Goal: Transaction & Acquisition: Purchase product/service

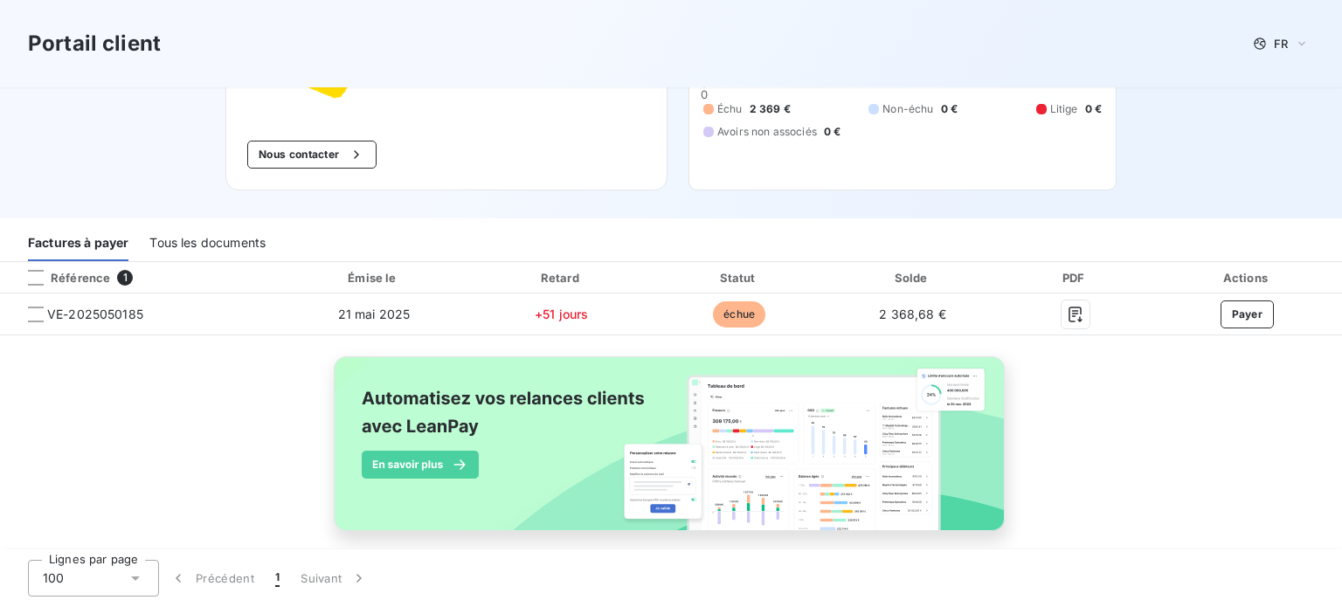
scroll to position [169, 0]
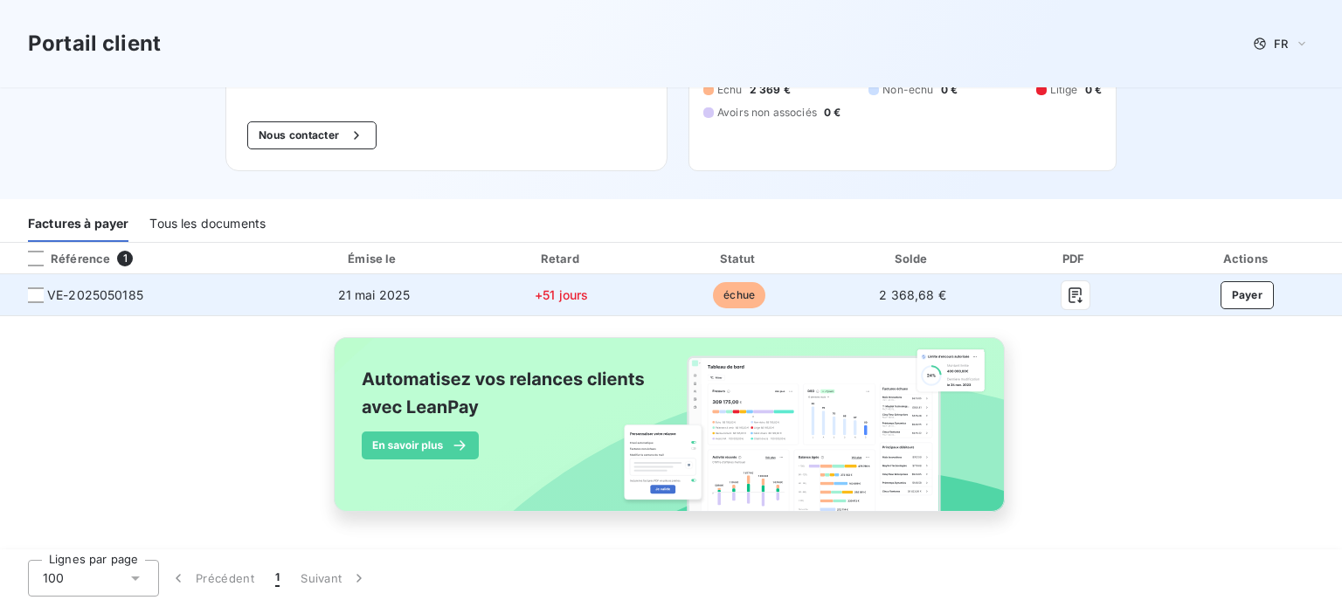
click at [38, 287] on div at bounding box center [36, 295] width 16 height 16
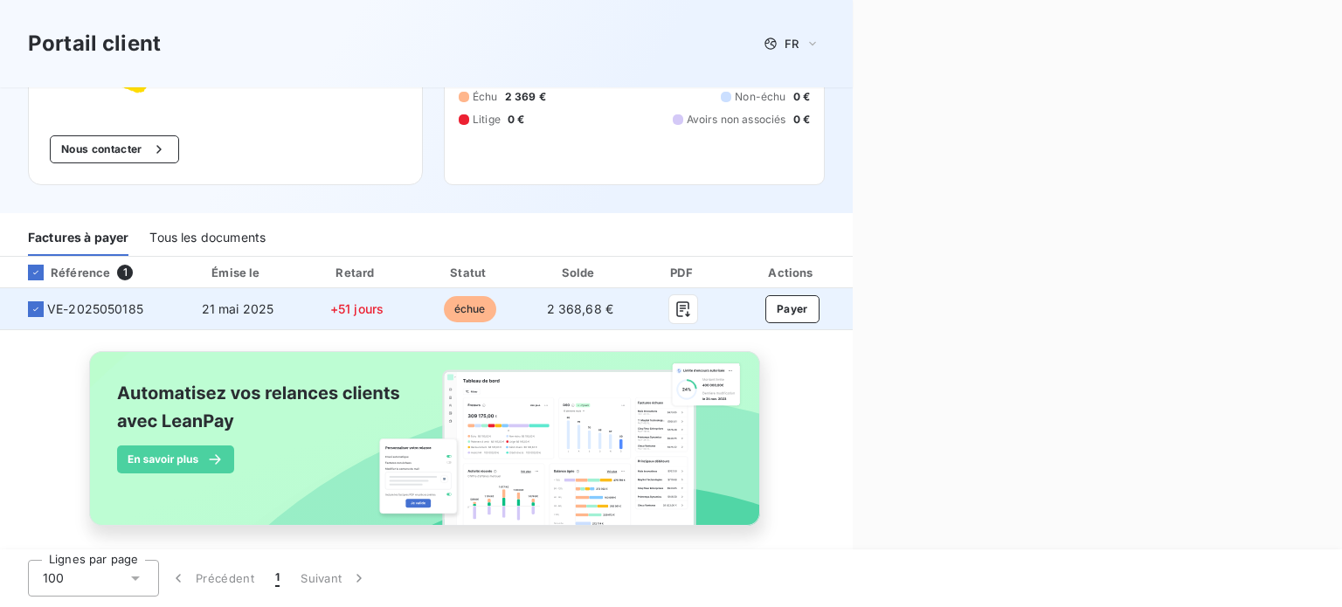
scroll to position [183, 0]
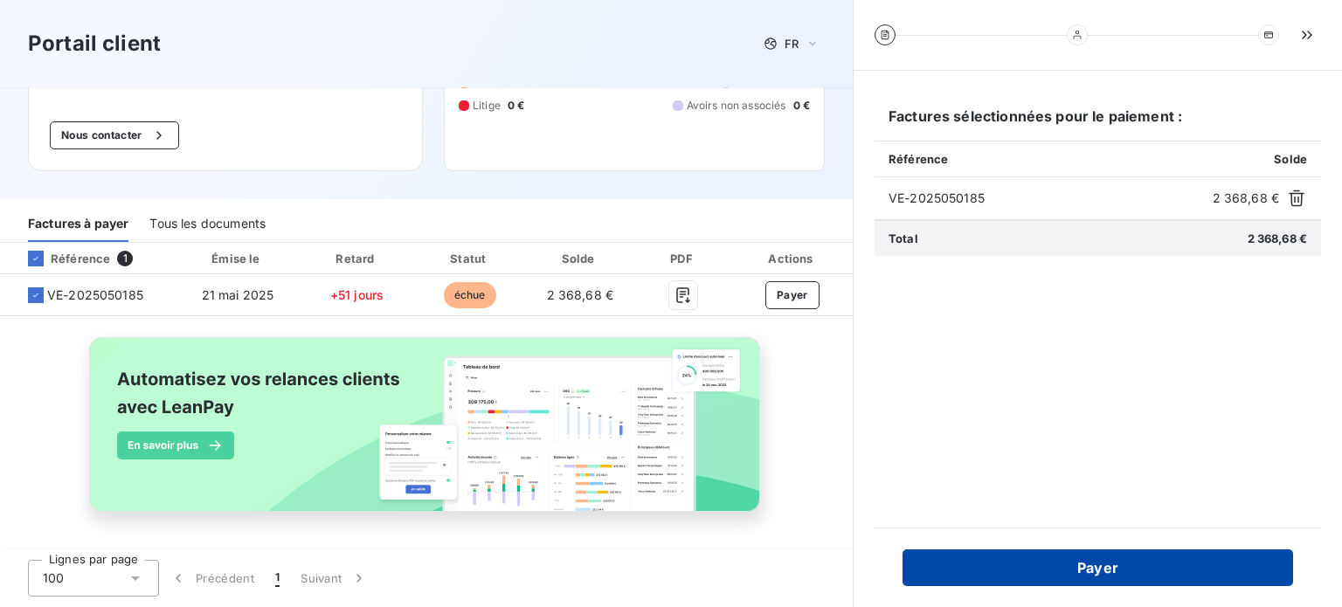
click at [1094, 565] on button "Payer" at bounding box center [1097, 567] width 390 height 37
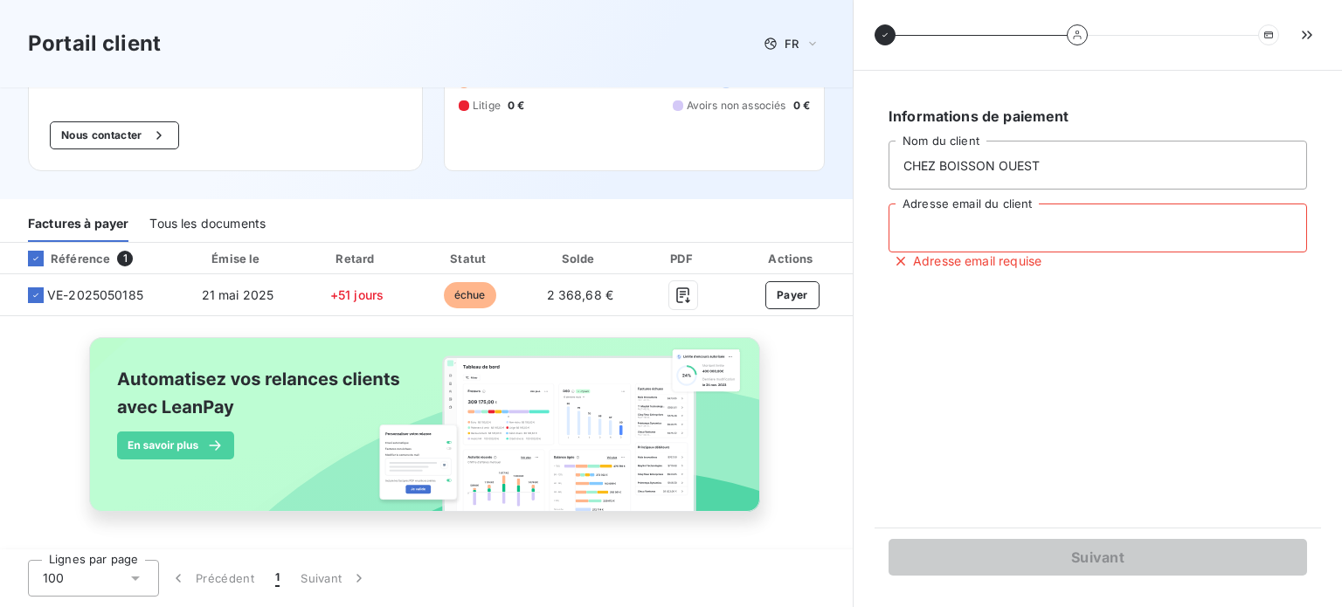
click at [1024, 225] on input "Adresse email du client" at bounding box center [1097, 228] width 418 height 49
type input "C"
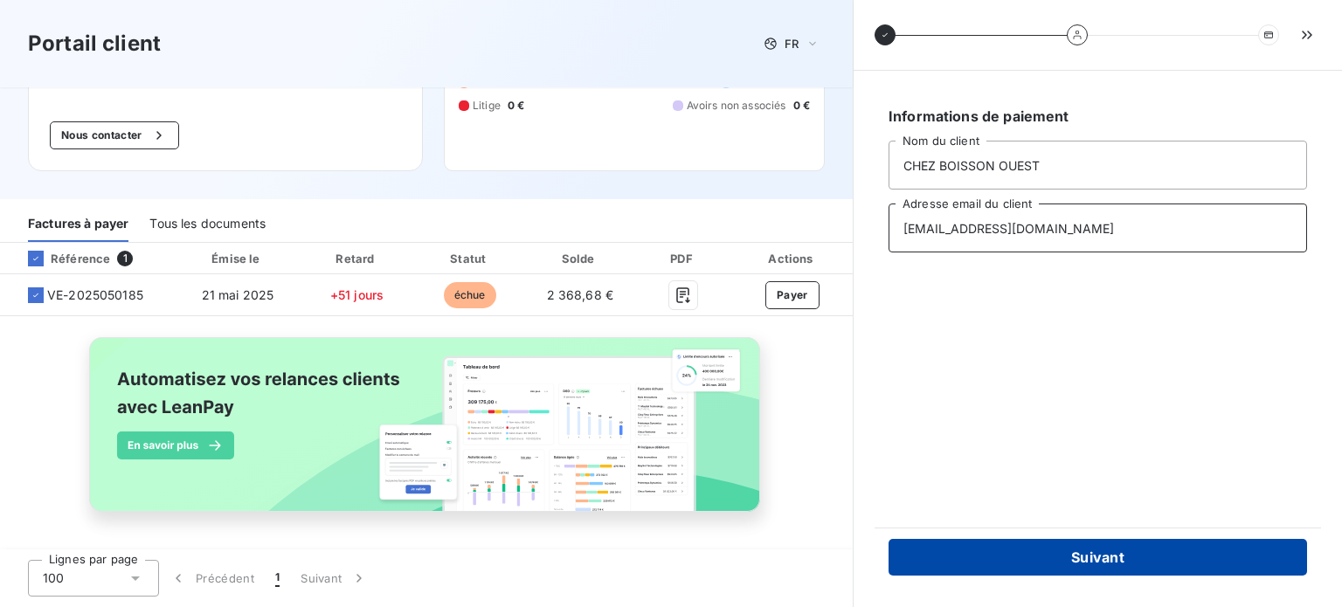
type input "[EMAIL_ADDRESS][DOMAIN_NAME]"
click at [1101, 564] on button "Suivant" at bounding box center [1097, 557] width 418 height 37
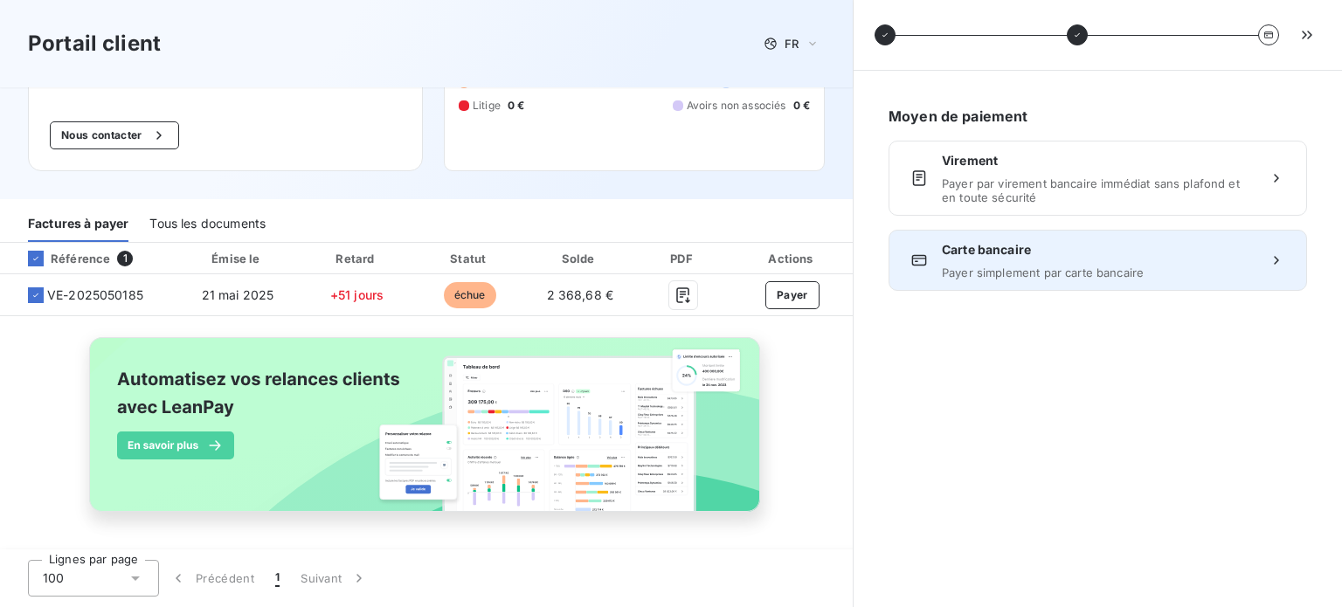
click at [1047, 271] on span "Payer simplement par carte bancaire" at bounding box center [1098, 273] width 312 height 14
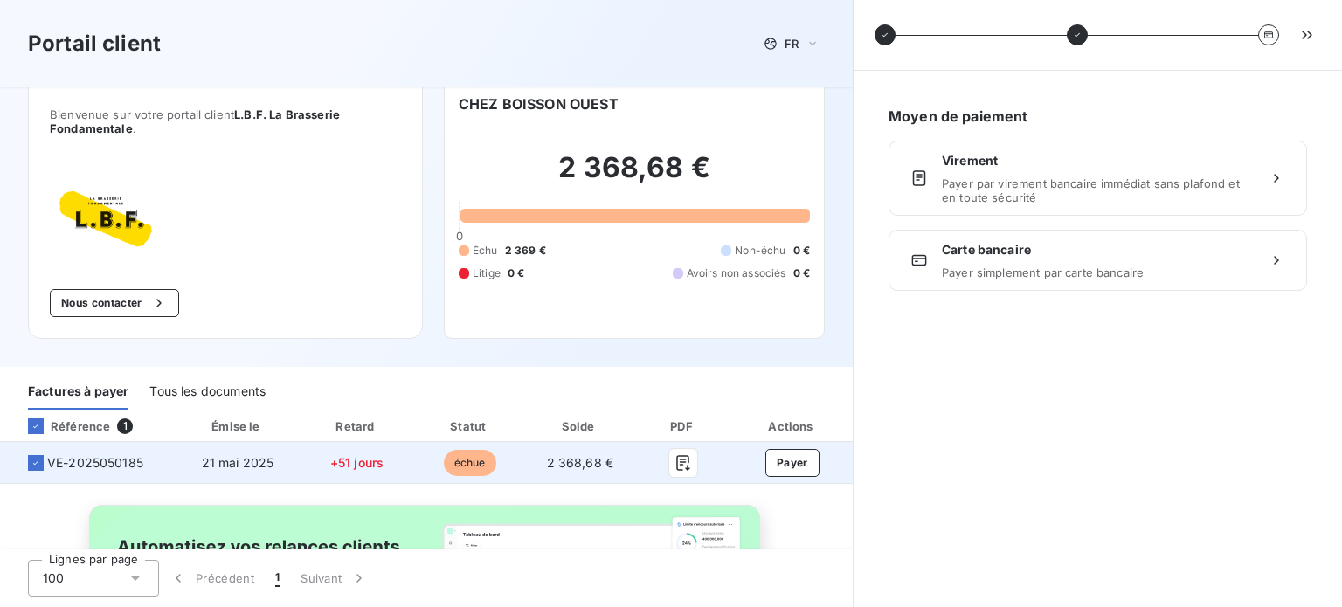
scroll to position [0, 0]
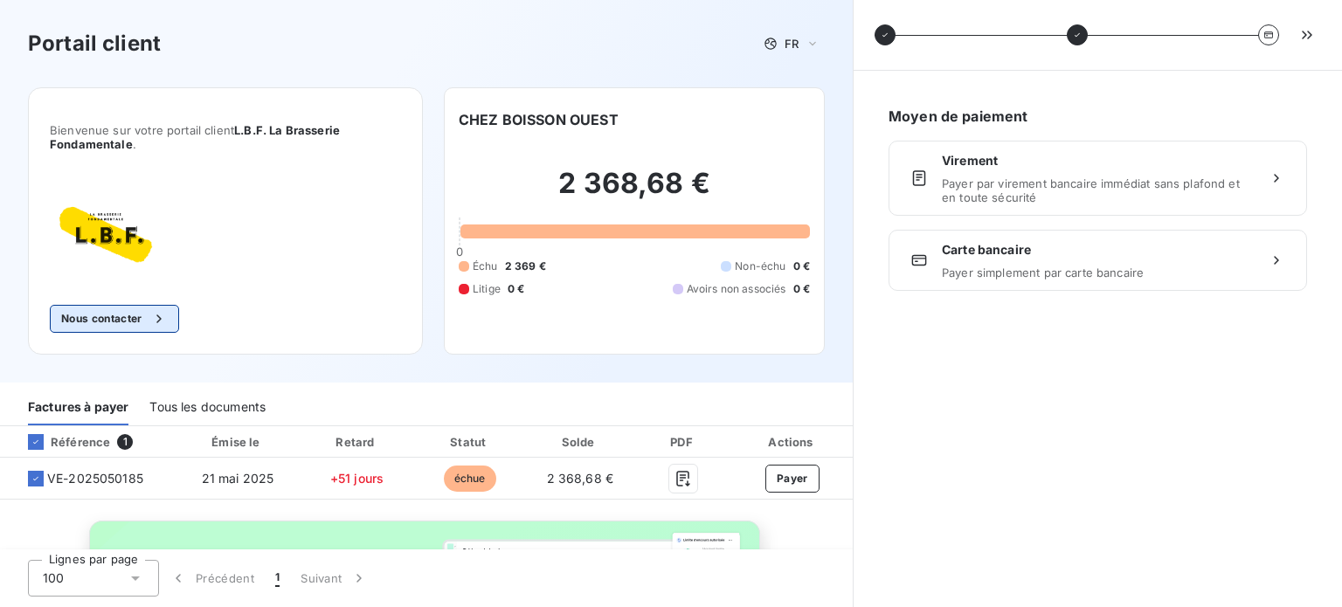
click at [161, 328] on button "Nous contacter" at bounding box center [114, 319] width 129 height 28
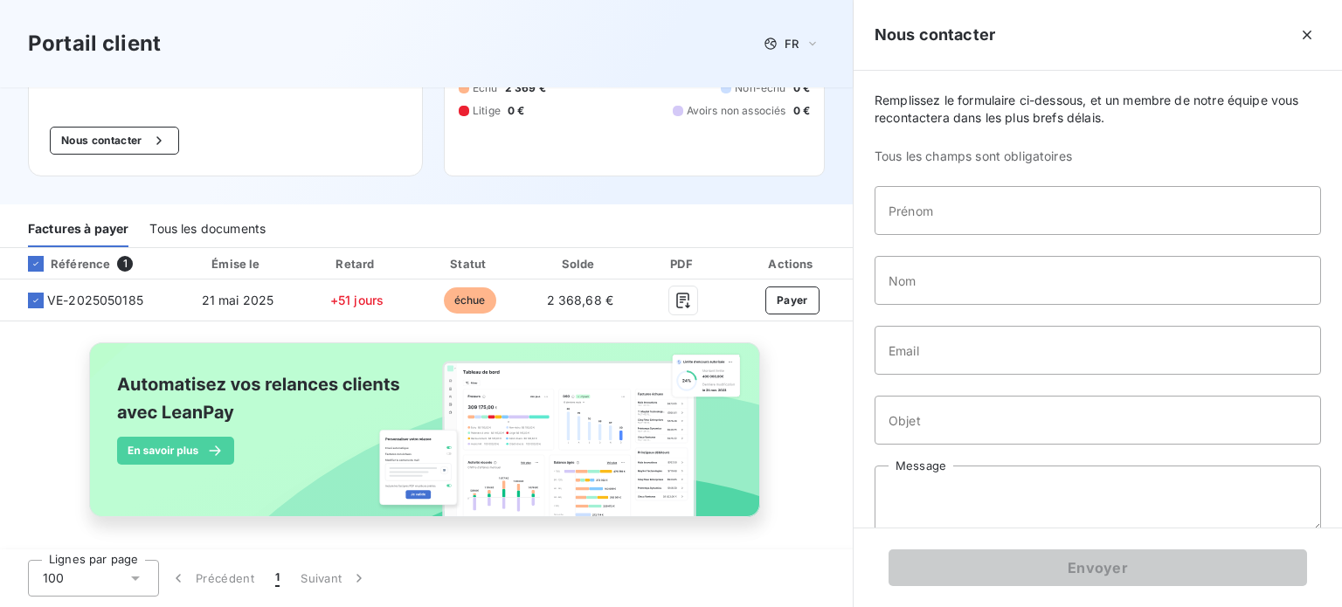
scroll to position [183, 0]
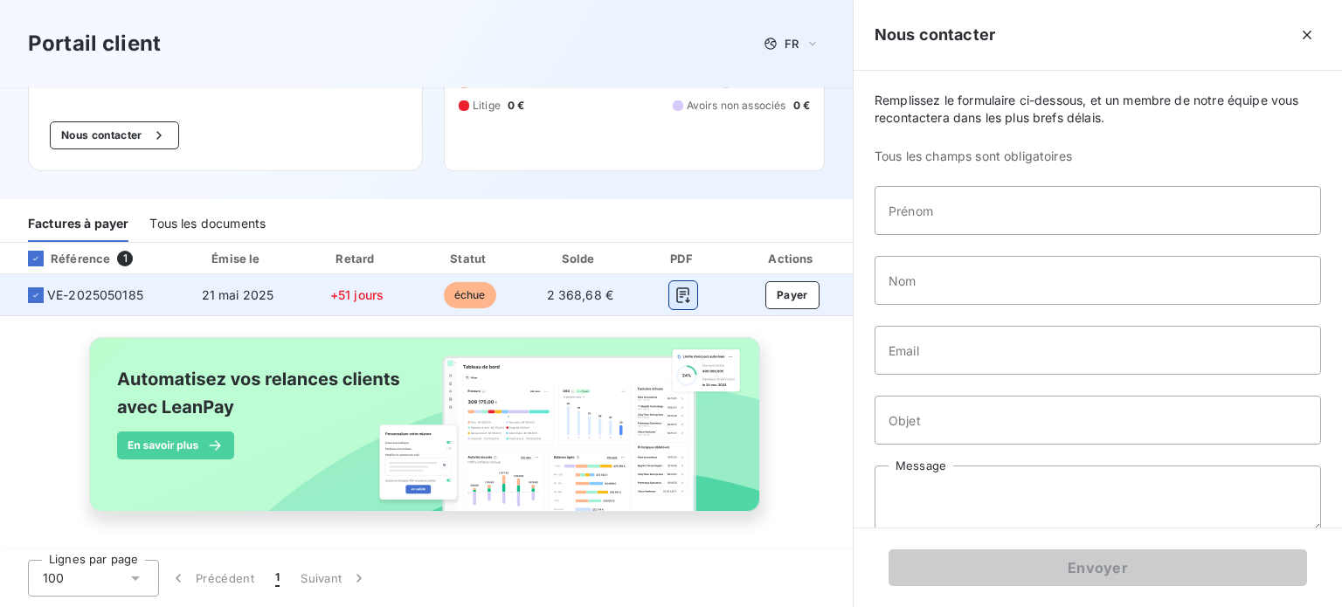
click at [674, 292] on icon "button" at bounding box center [682, 294] width 17 height 17
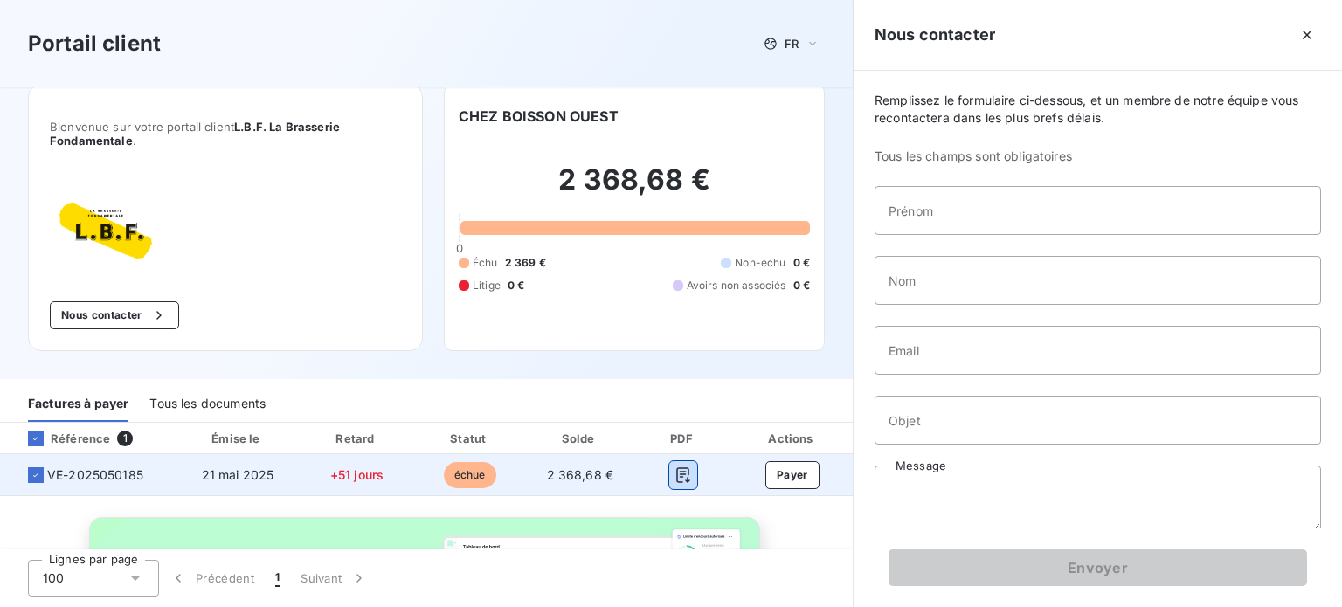
scroll to position [0, 0]
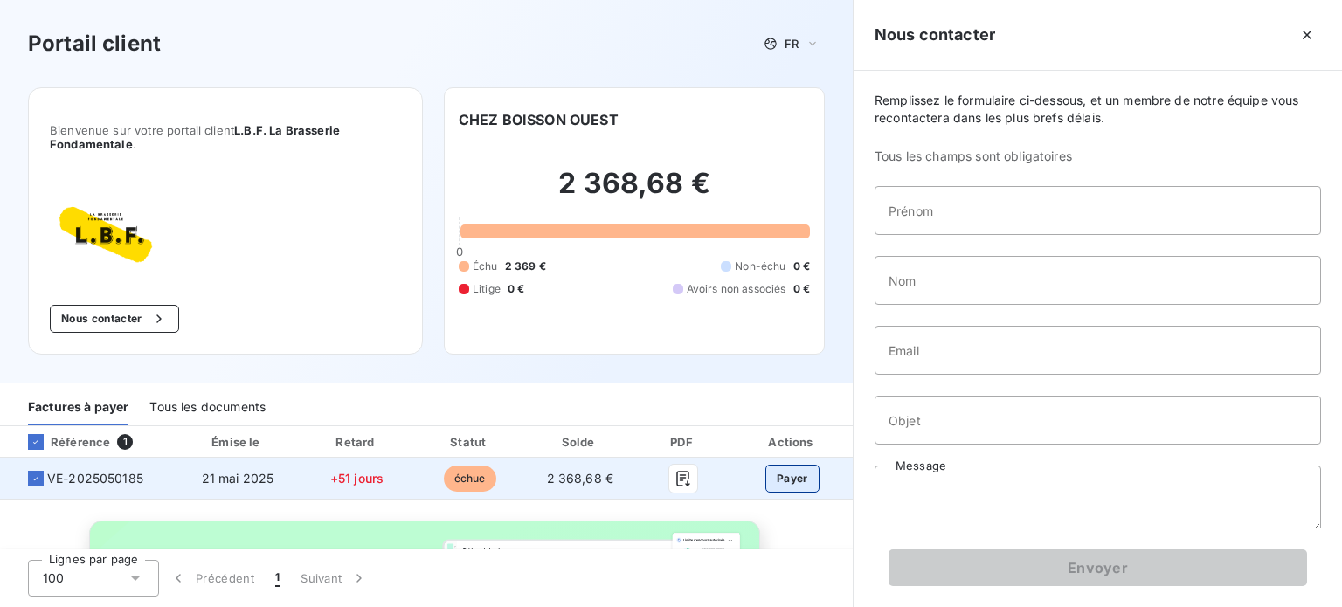
click at [787, 481] on button "Payer" at bounding box center [792, 479] width 54 height 28
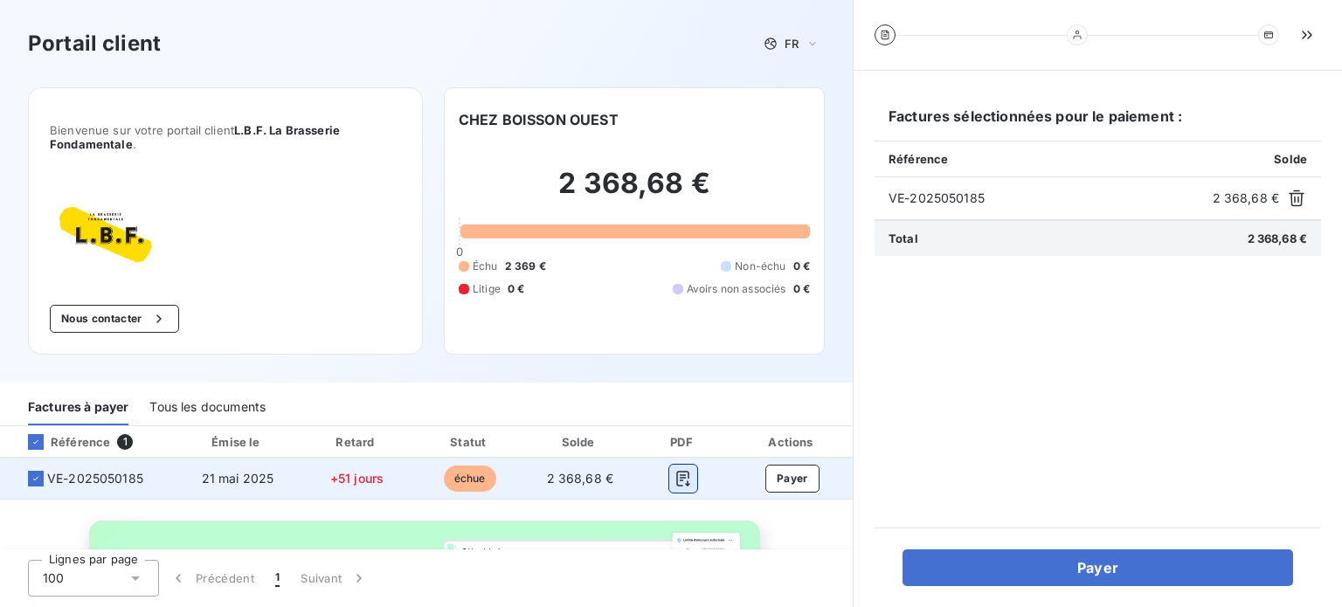
click at [681, 485] on button "button" at bounding box center [683, 479] width 28 height 28
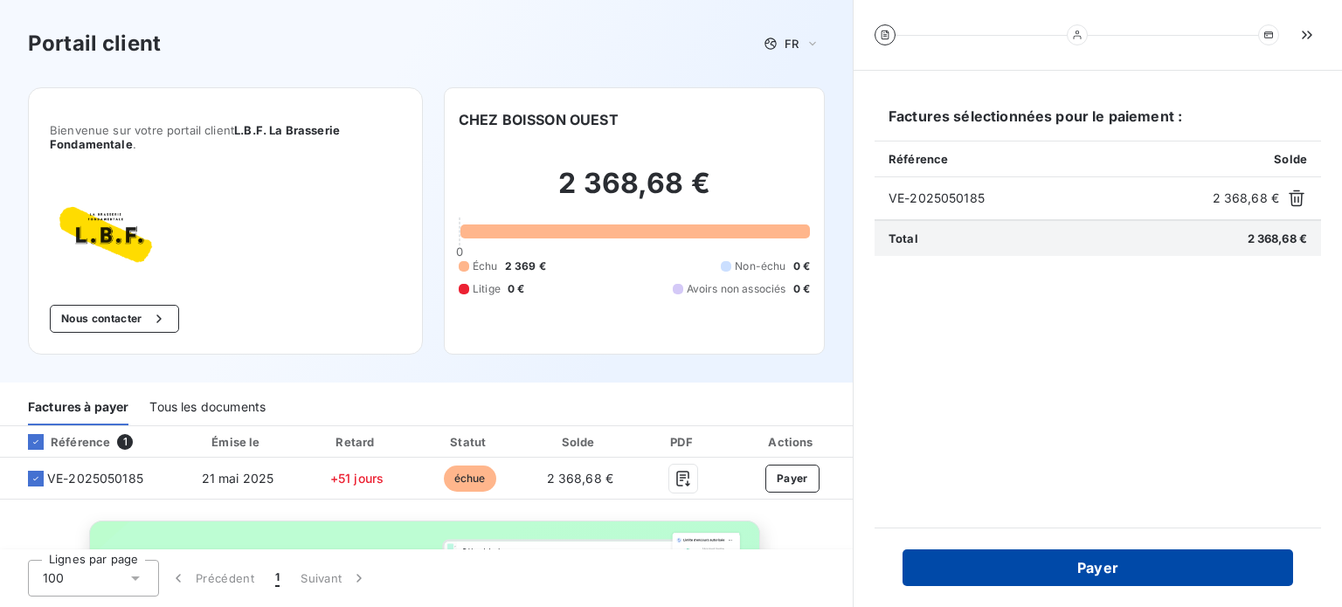
click at [1018, 574] on button "Payer" at bounding box center [1097, 567] width 390 height 37
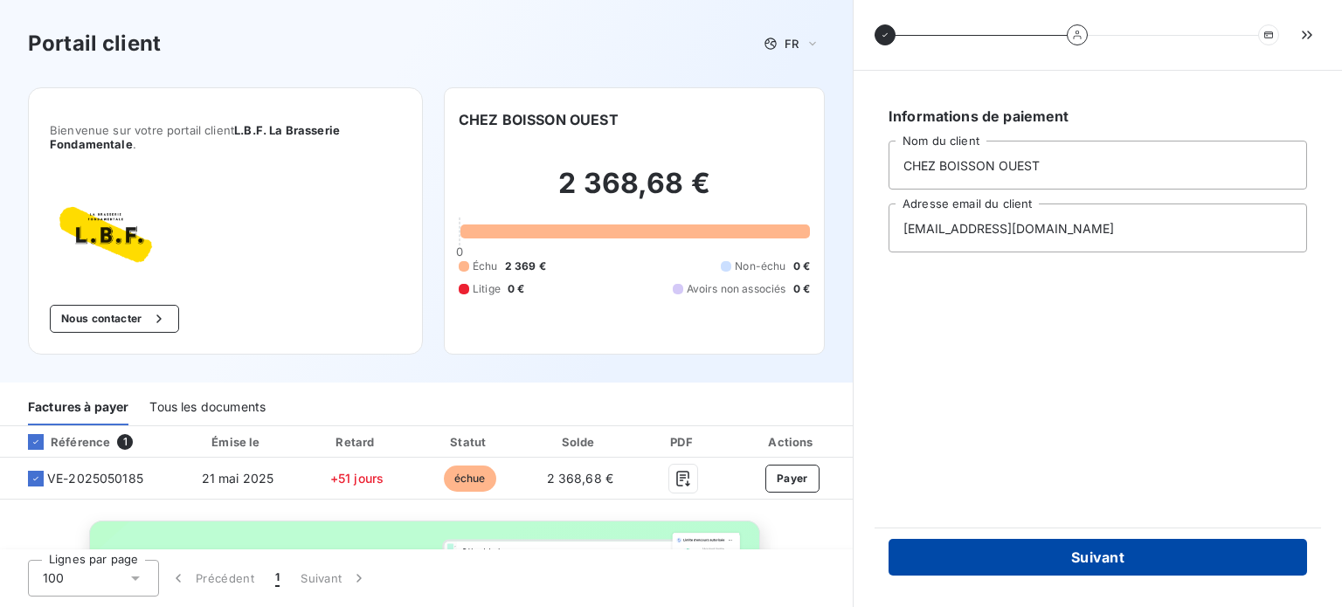
click at [1095, 561] on button "Suivant" at bounding box center [1097, 557] width 418 height 37
